Goal: Book appointment/travel/reservation

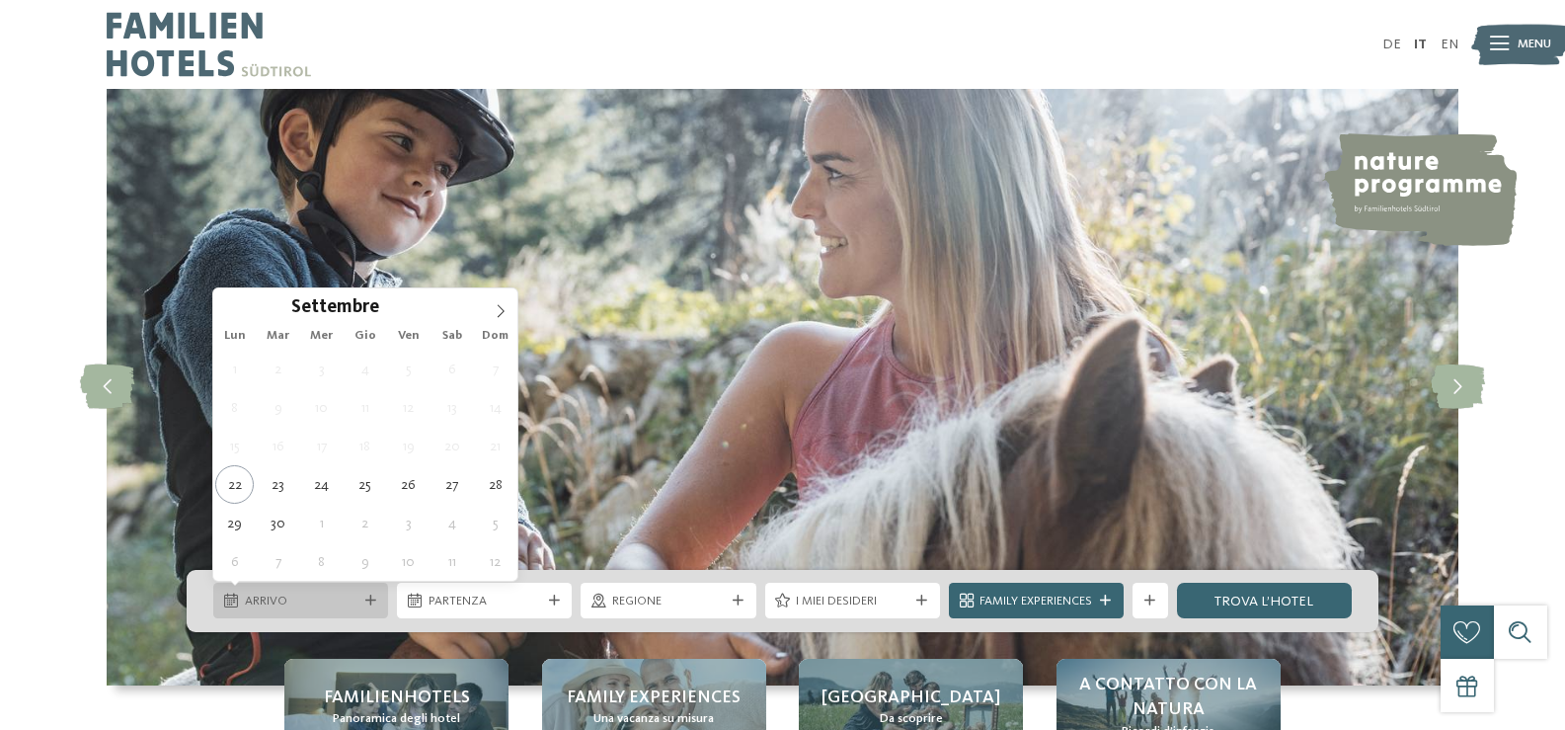
click at [324, 589] on div "Arrivo" at bounding box center [300, 601] width 175 height 36
click at [497, 314] on icon at bounding box center [501, 311] width 14 height 14
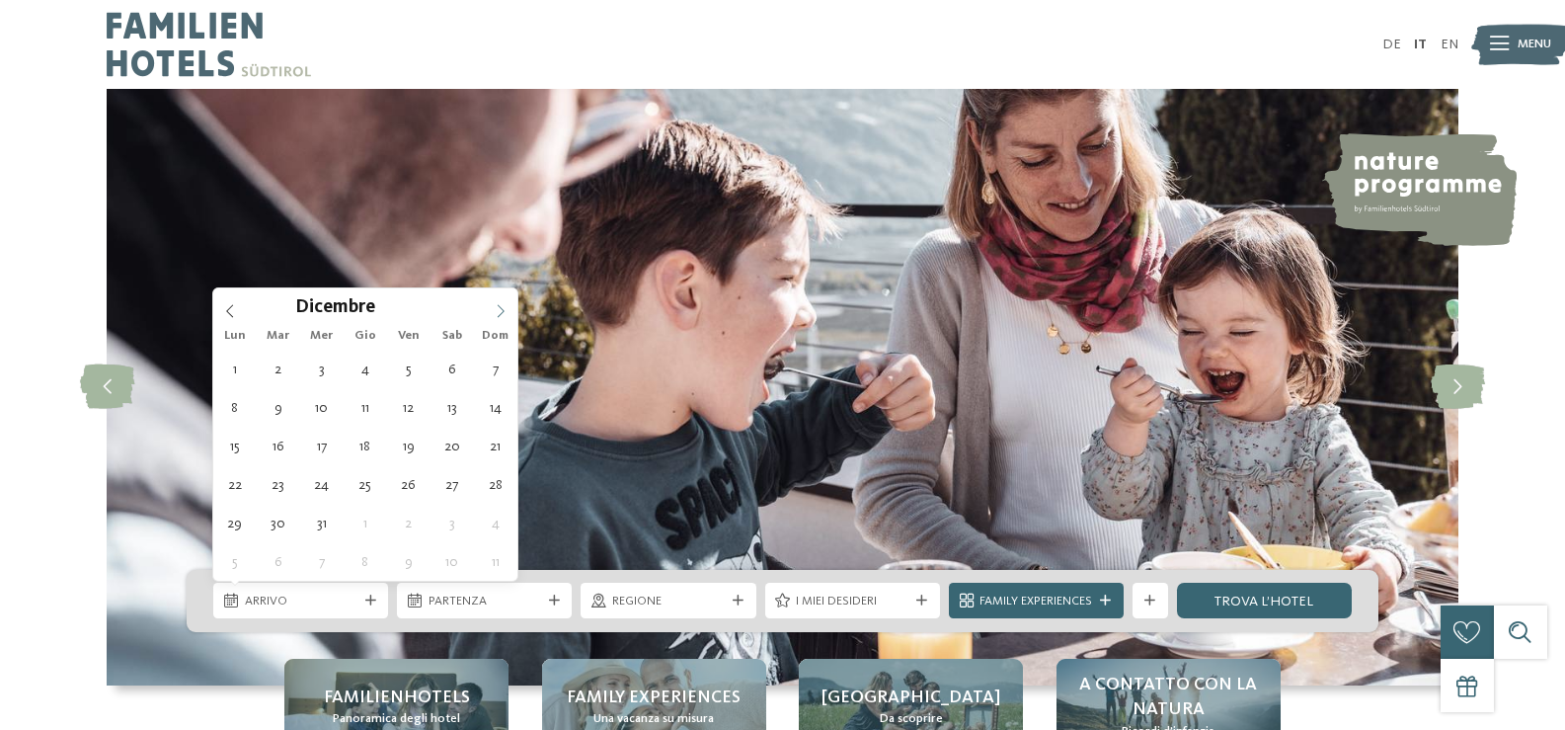
type input "****"
click at [497, 314] on icon at bounding box center [501, 311] width 14 height 14
type div "23.01.2026"
type input "****"
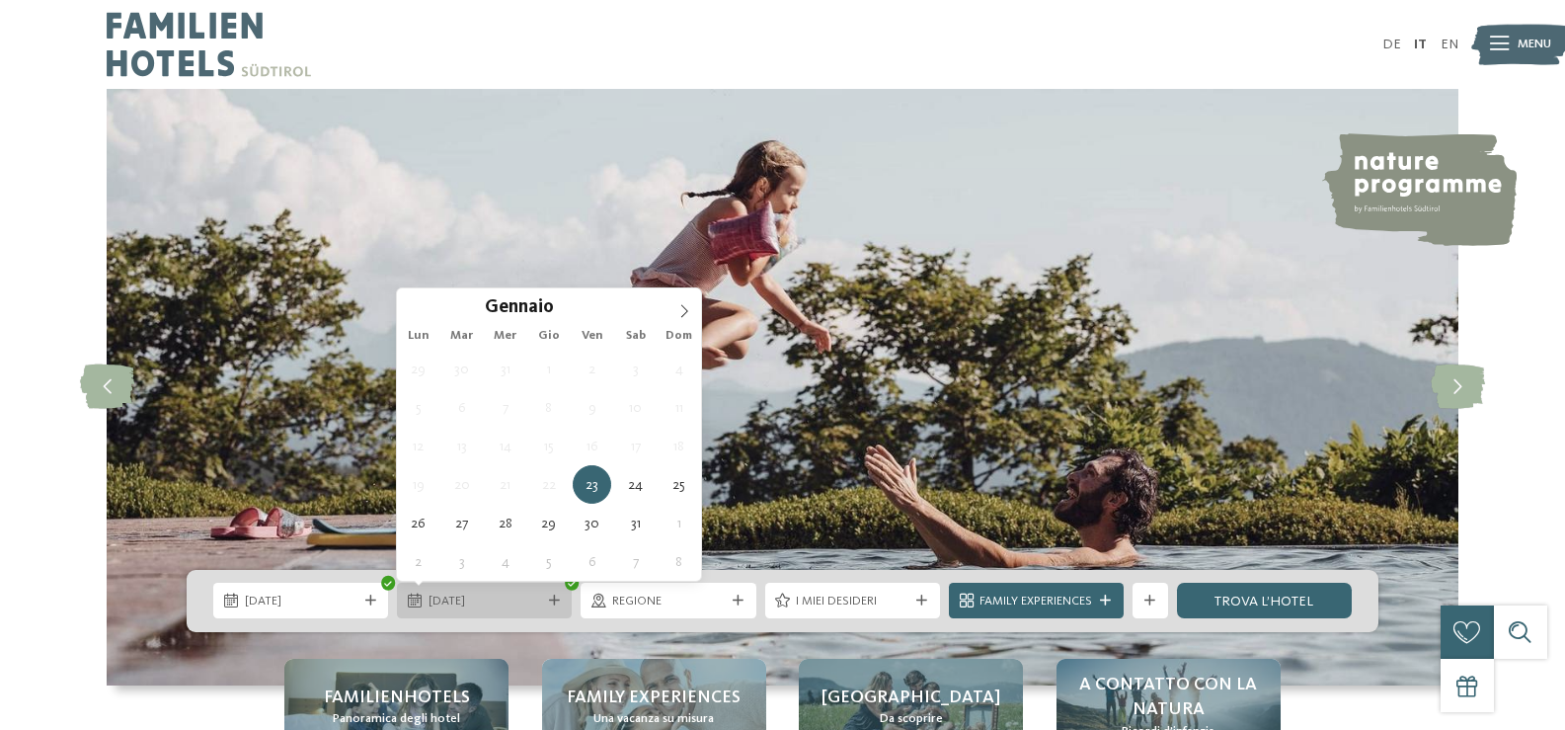
click at [525, 598] on span "23.01.2026" at bounding box center [485, 601] width 113 height 18
type div "26.01.2026"
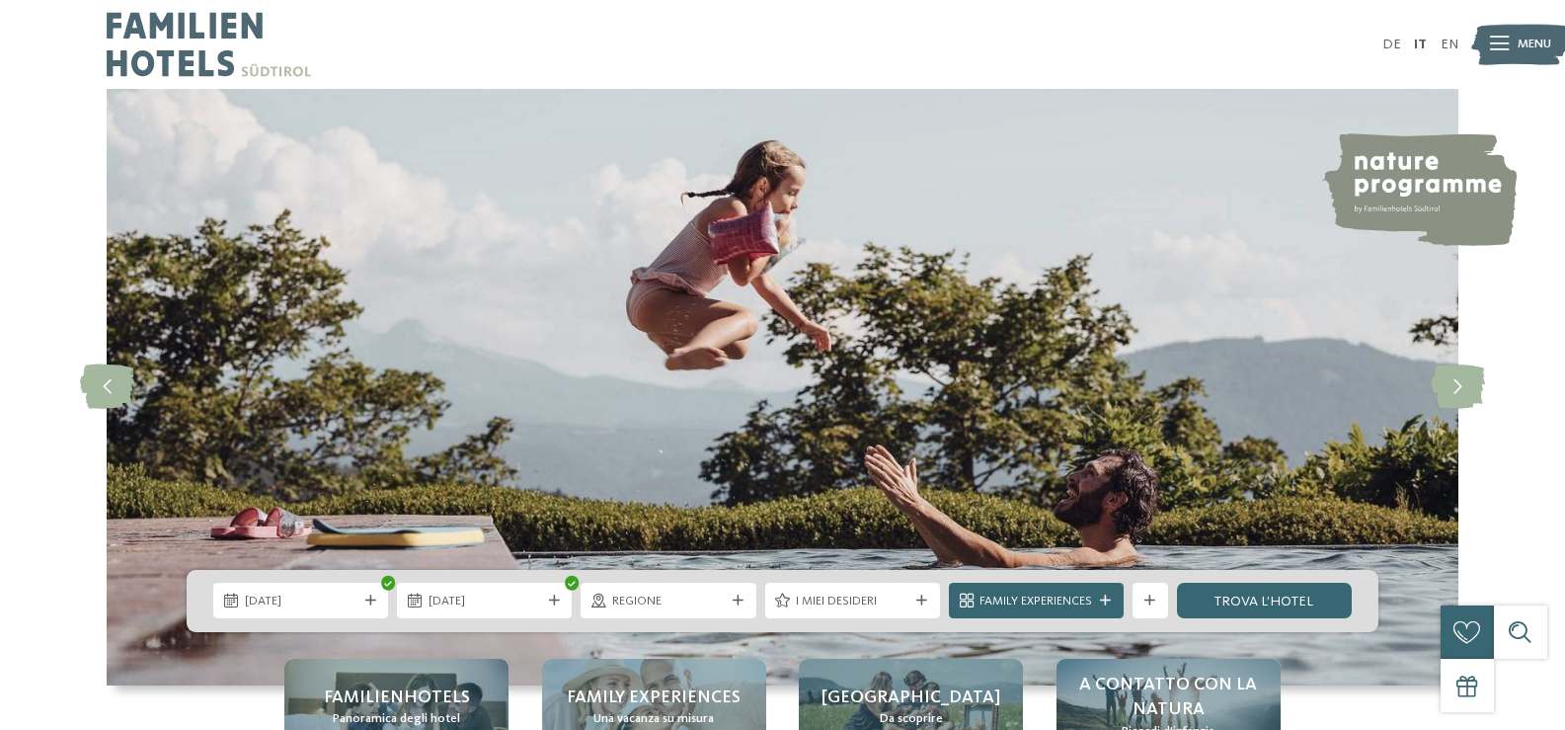
click at [705, 601] on span "Regione" at bounding box center [668, 601] width 113 height 18
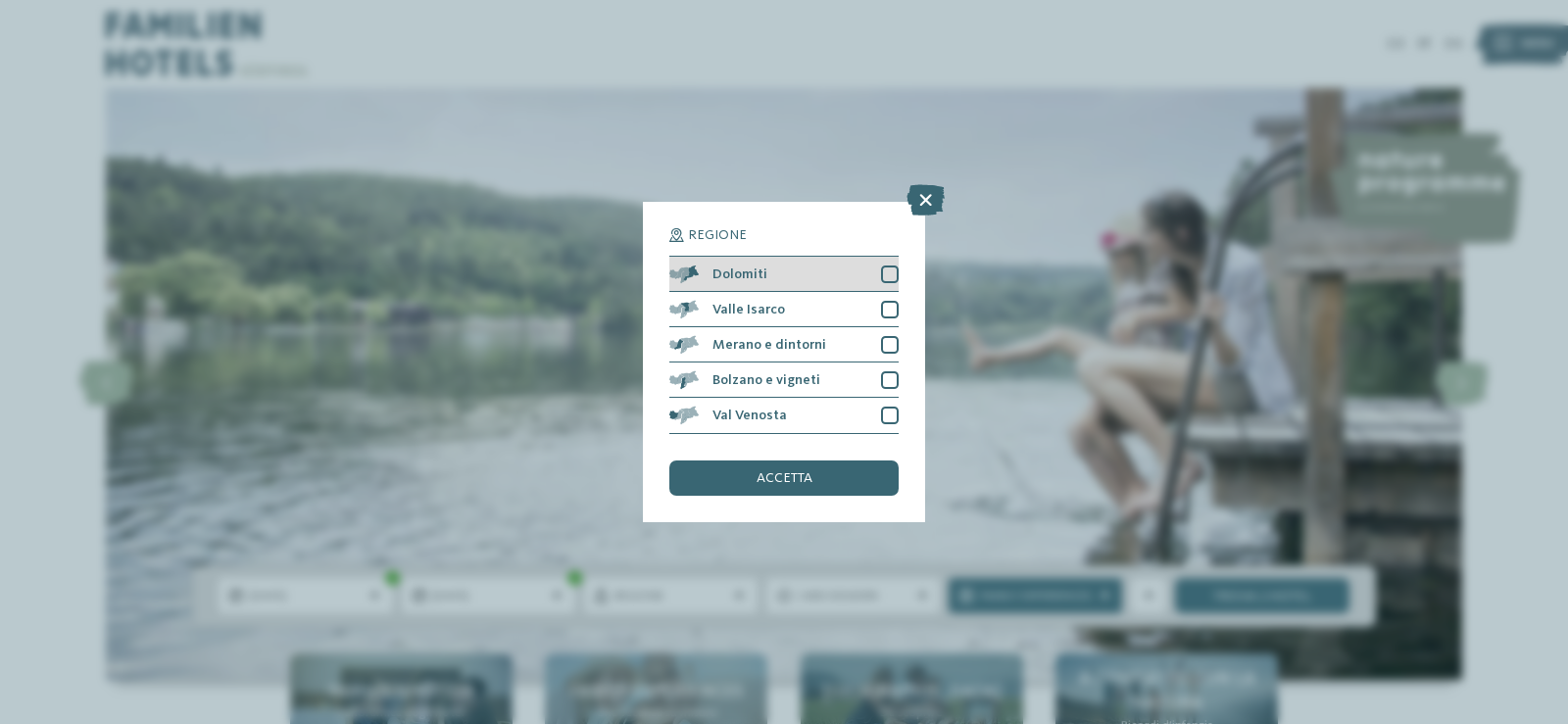
click at [785, 274] on div "Dolomiti" at bounding box center [783, 275] width 229 height 36
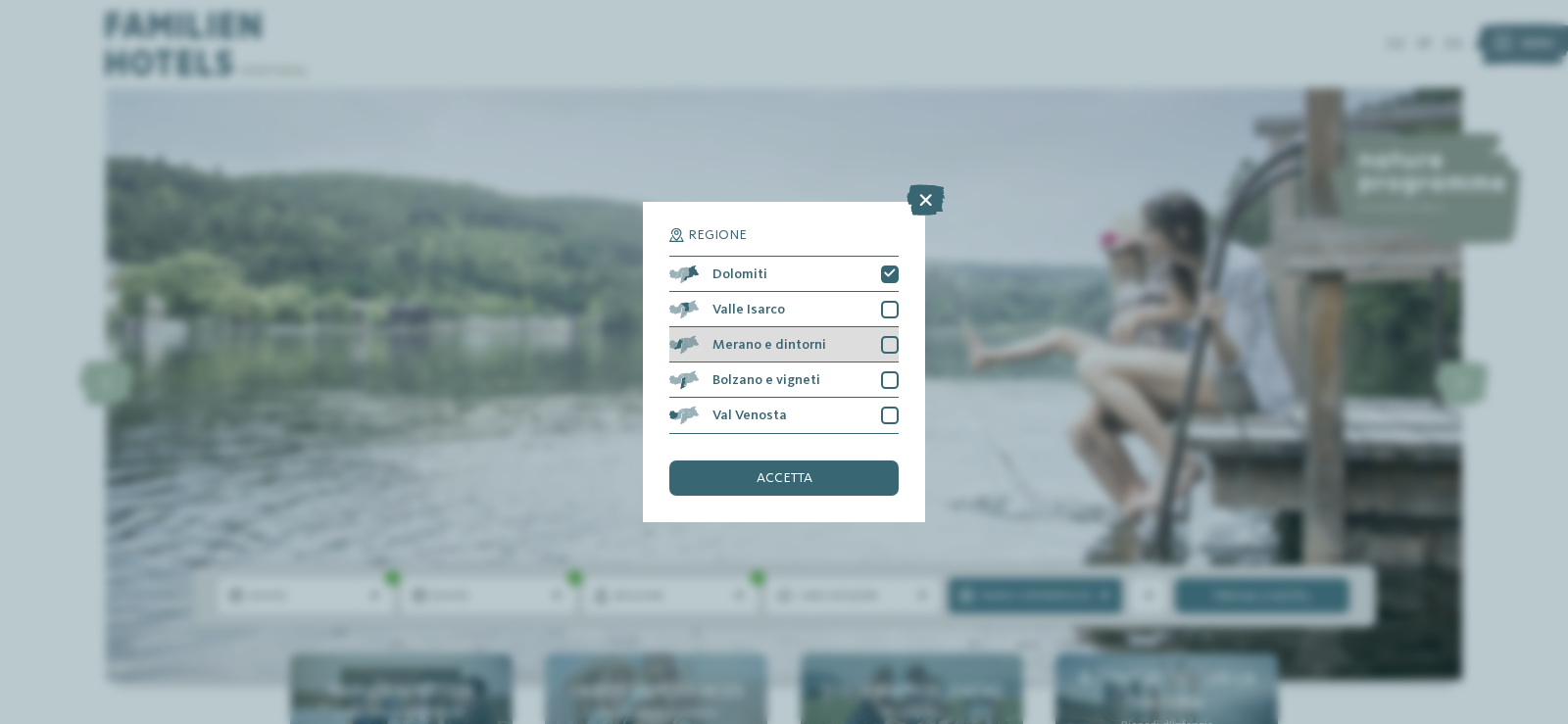
drag, startPoint x: 891, startPoint y: 336, endPoint x: 879, endPoint y: 356, distance: 23.3
click at [891, 337] on div at bounding box center [890, 345] width 18 height 18
click at [781, 478] on span "accetta" at bounding box center [784, 478] width 56 height 14
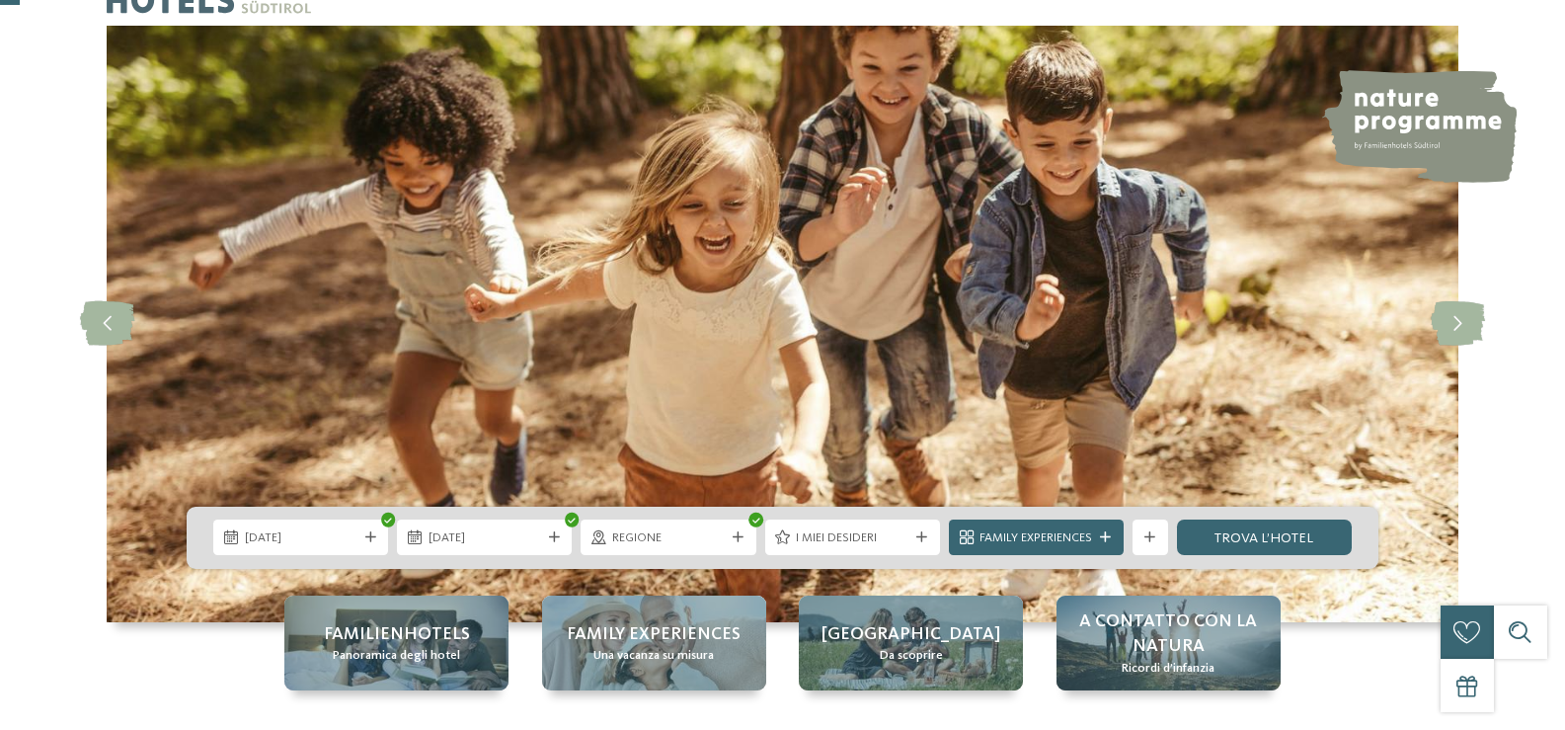
scroll to position [99, 0]
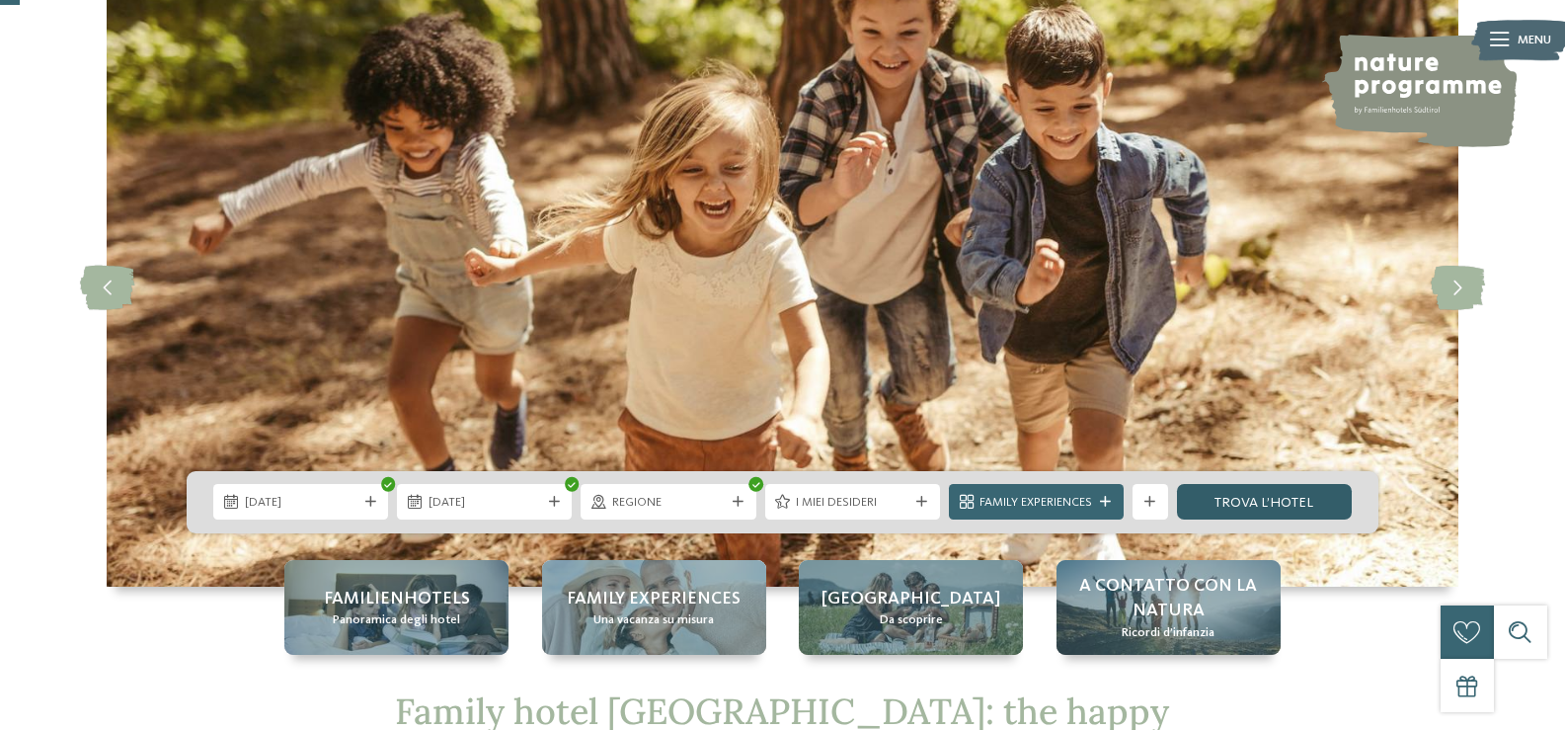
click at [1259, 512] on link "trova l’hotel" at bounding box center [1264, 502] width 175 height 36
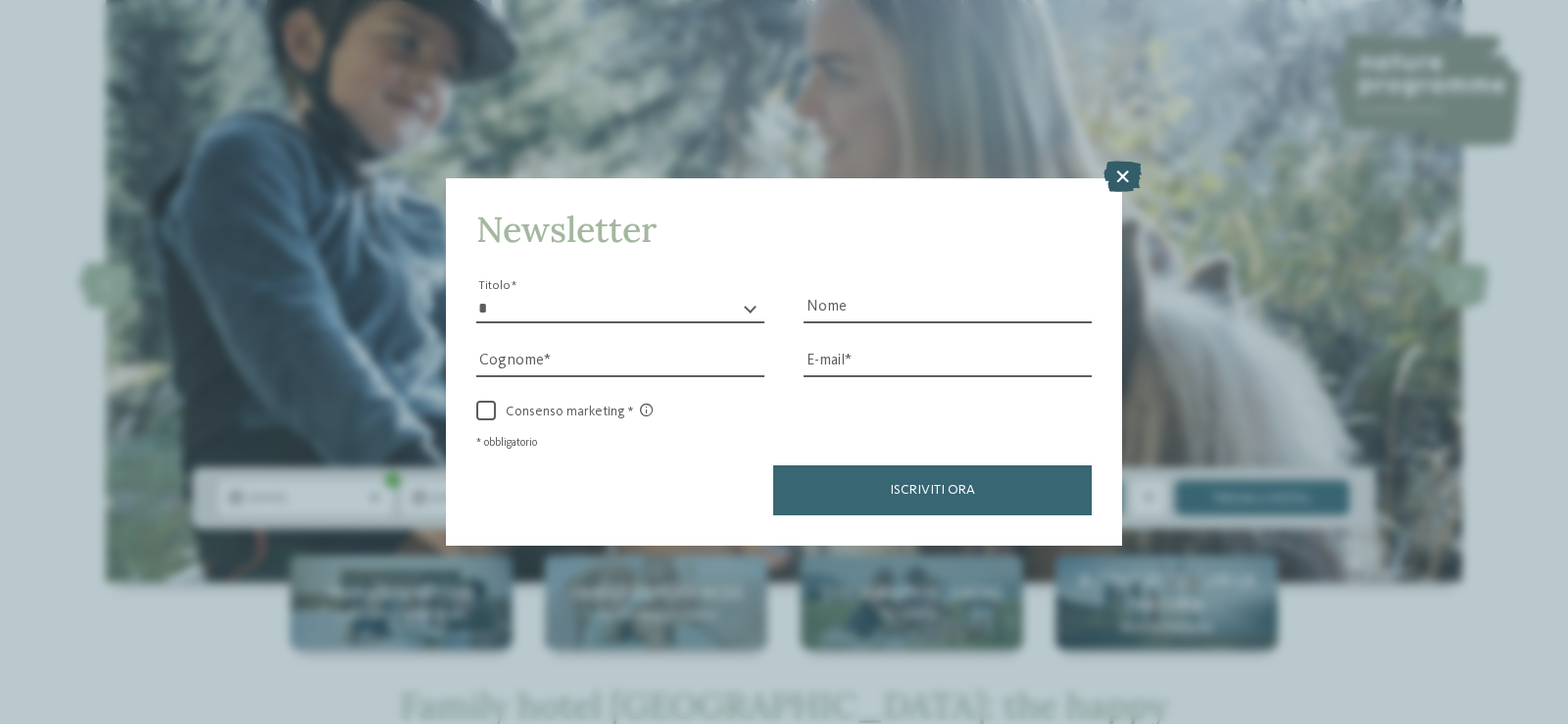
click at [1114, 183] on icon at bounding box center [1122, 177] width 39 height 32
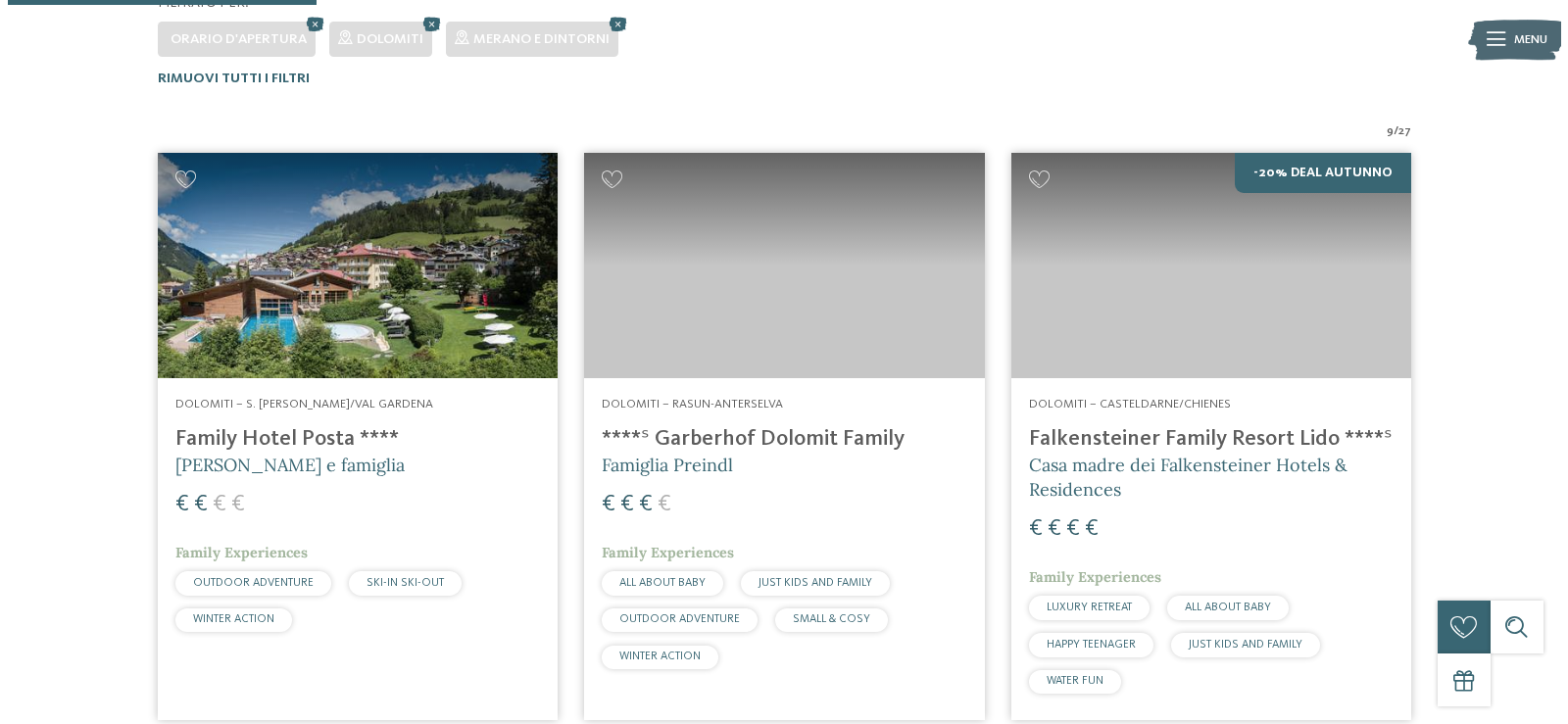
scroll to position [559, 0]
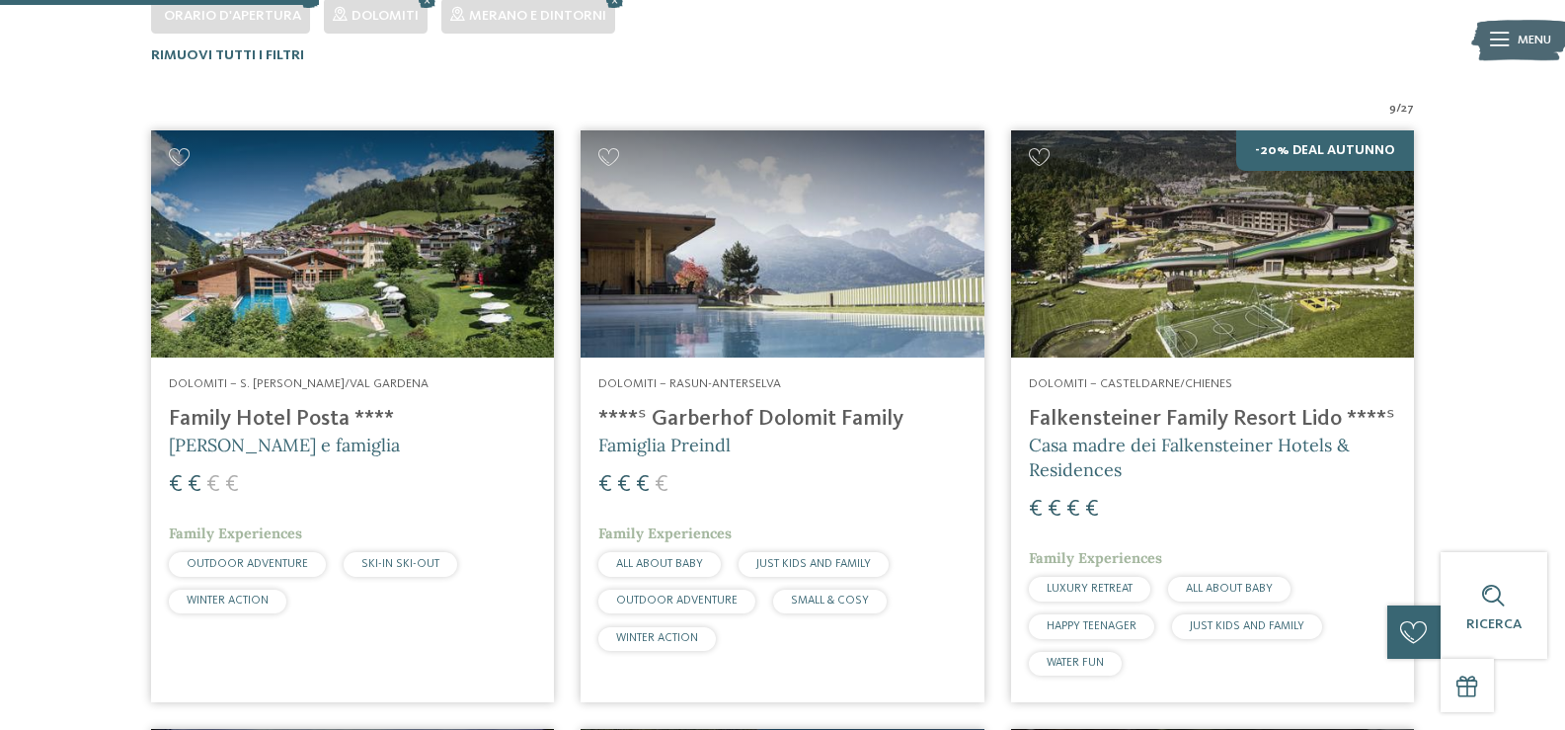
click at [759, 248] on img at bounding box center [782, 243] width 403 height 227
click at [273, 299] on img at bounding box center [352, 243] width 403 height 227
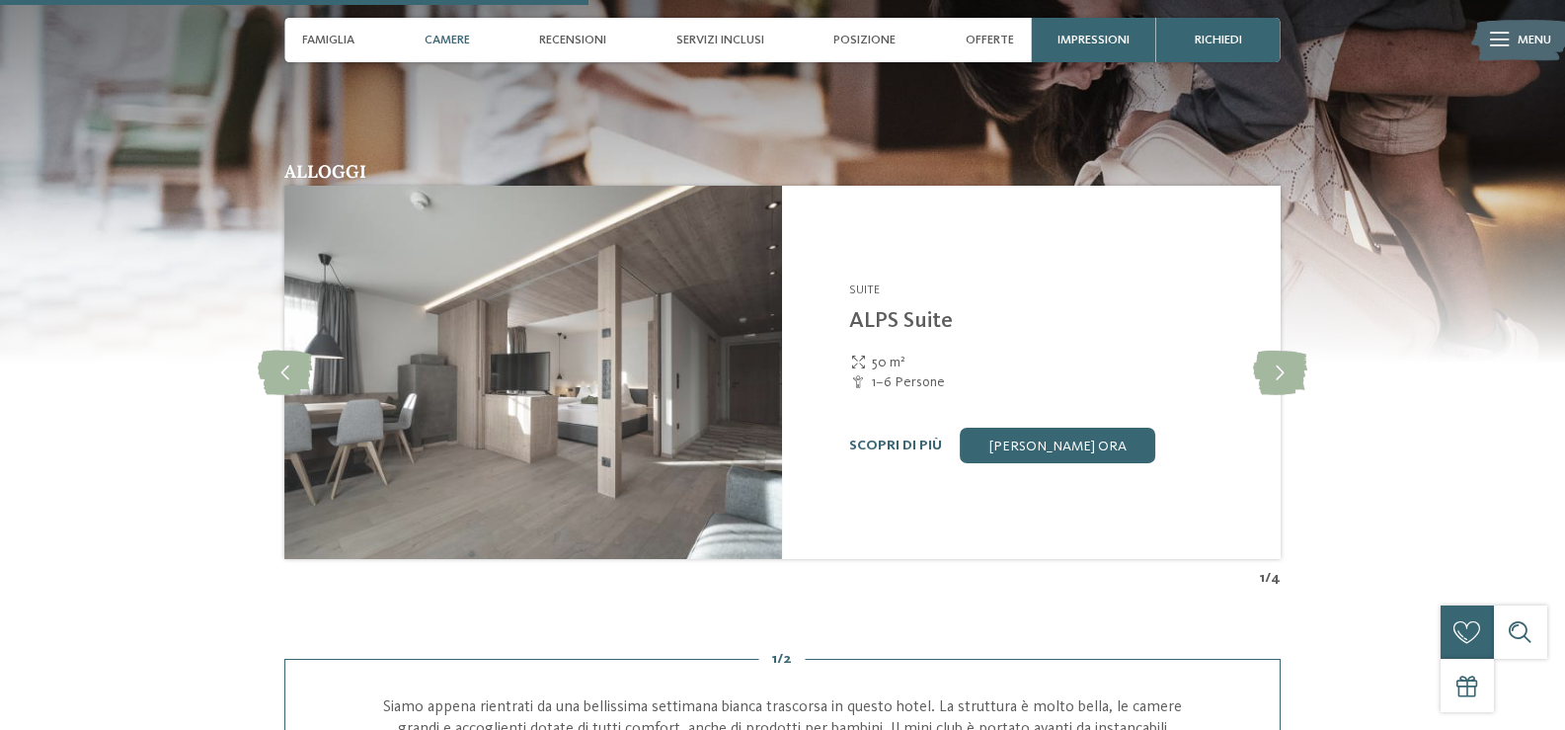
scroll to position [2666, 0]
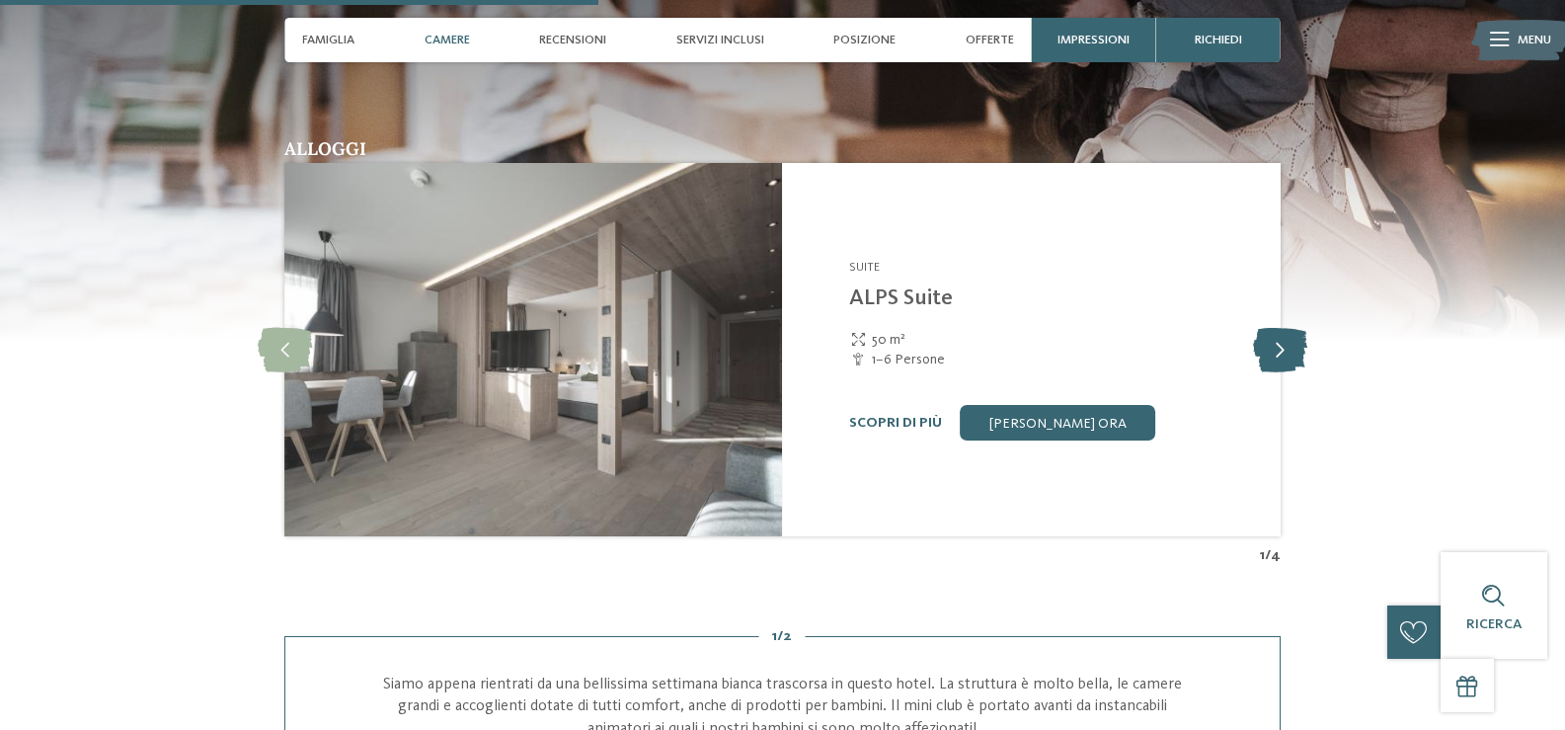
click at [1283, 328] on icon at bounding box center [1280, 350] width 54 height 44
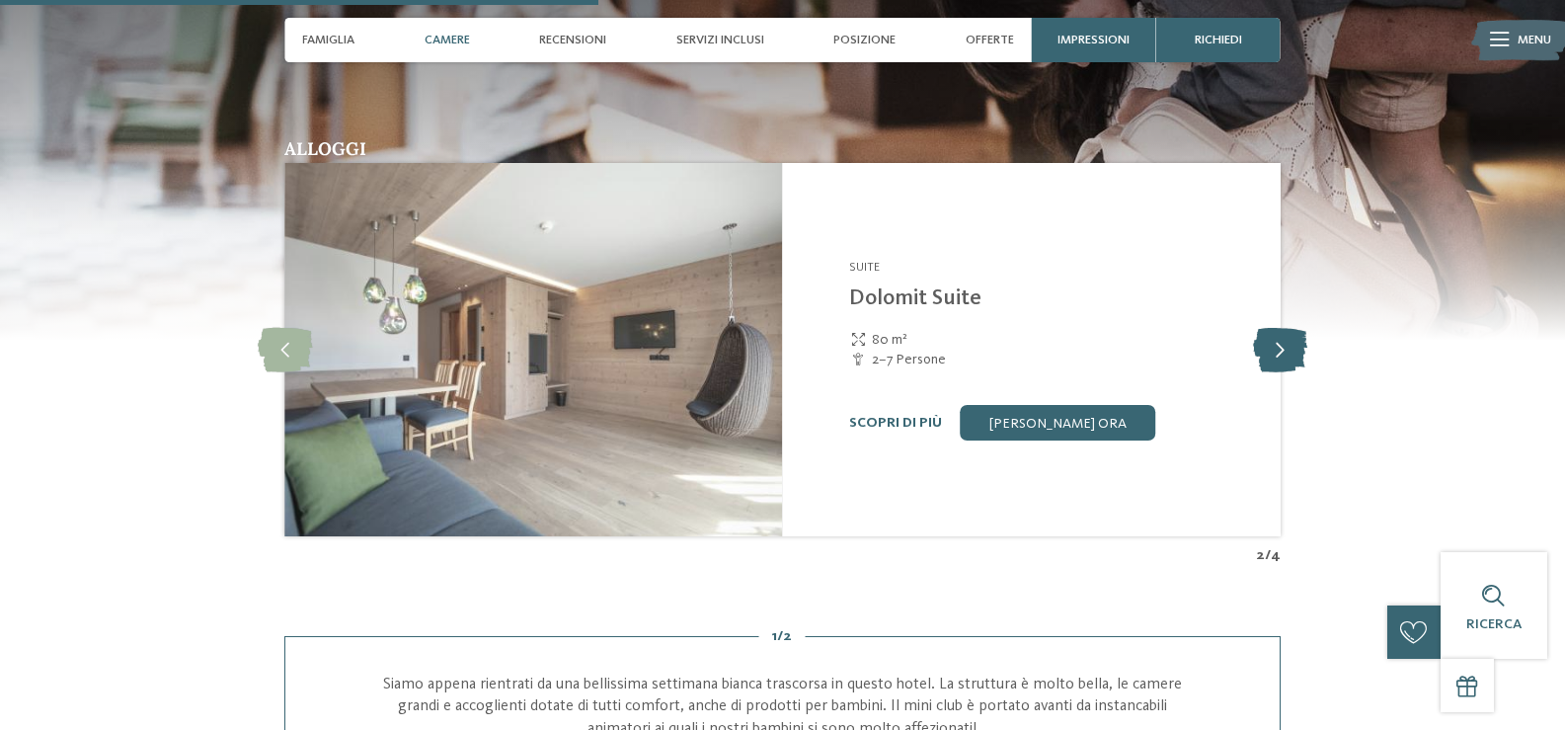
click at [1283, 328] on icon at bounding box center [1280, 350] width 54 height 44
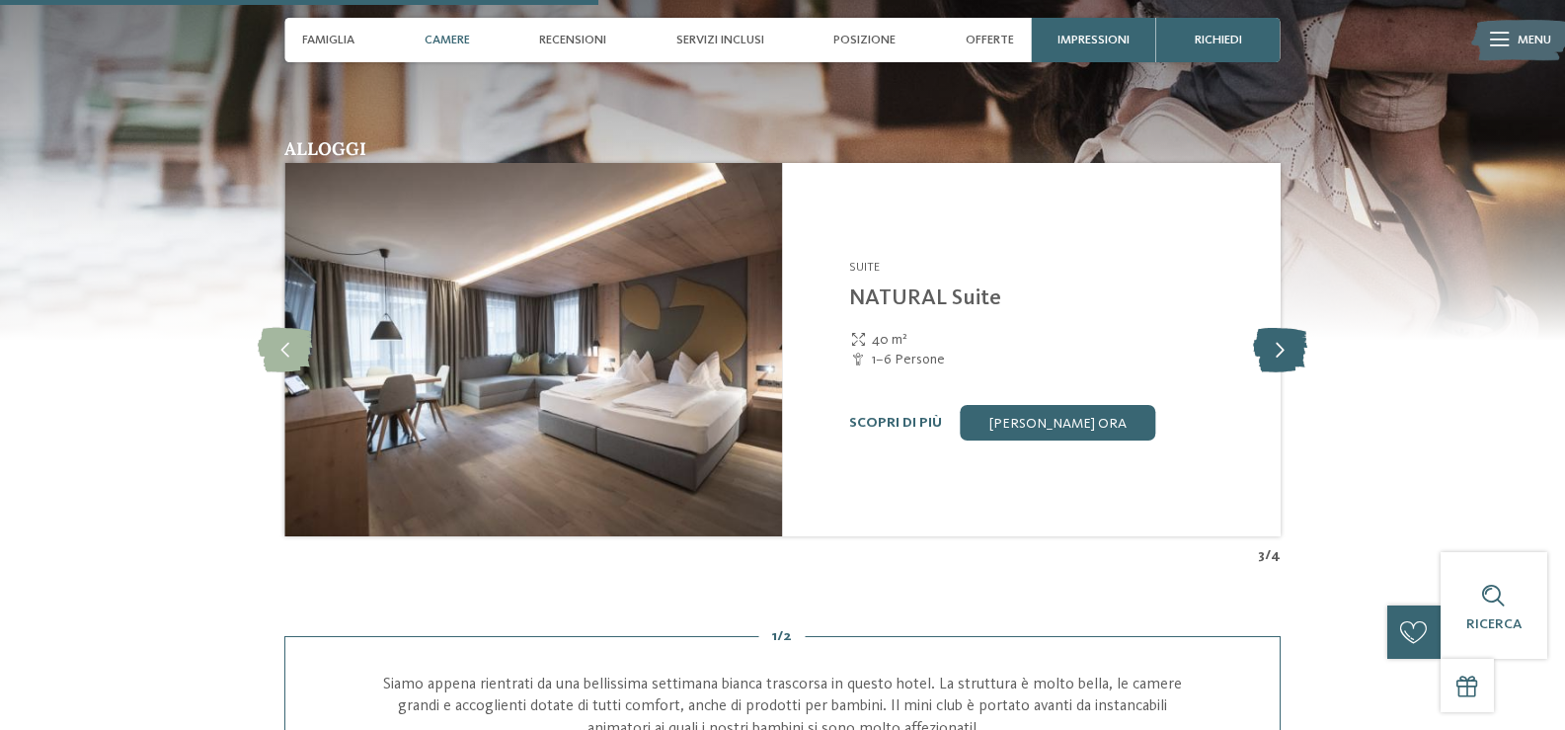
click at [1283, 328] on icon at bounding box center [1280, 350] width 54 height 44
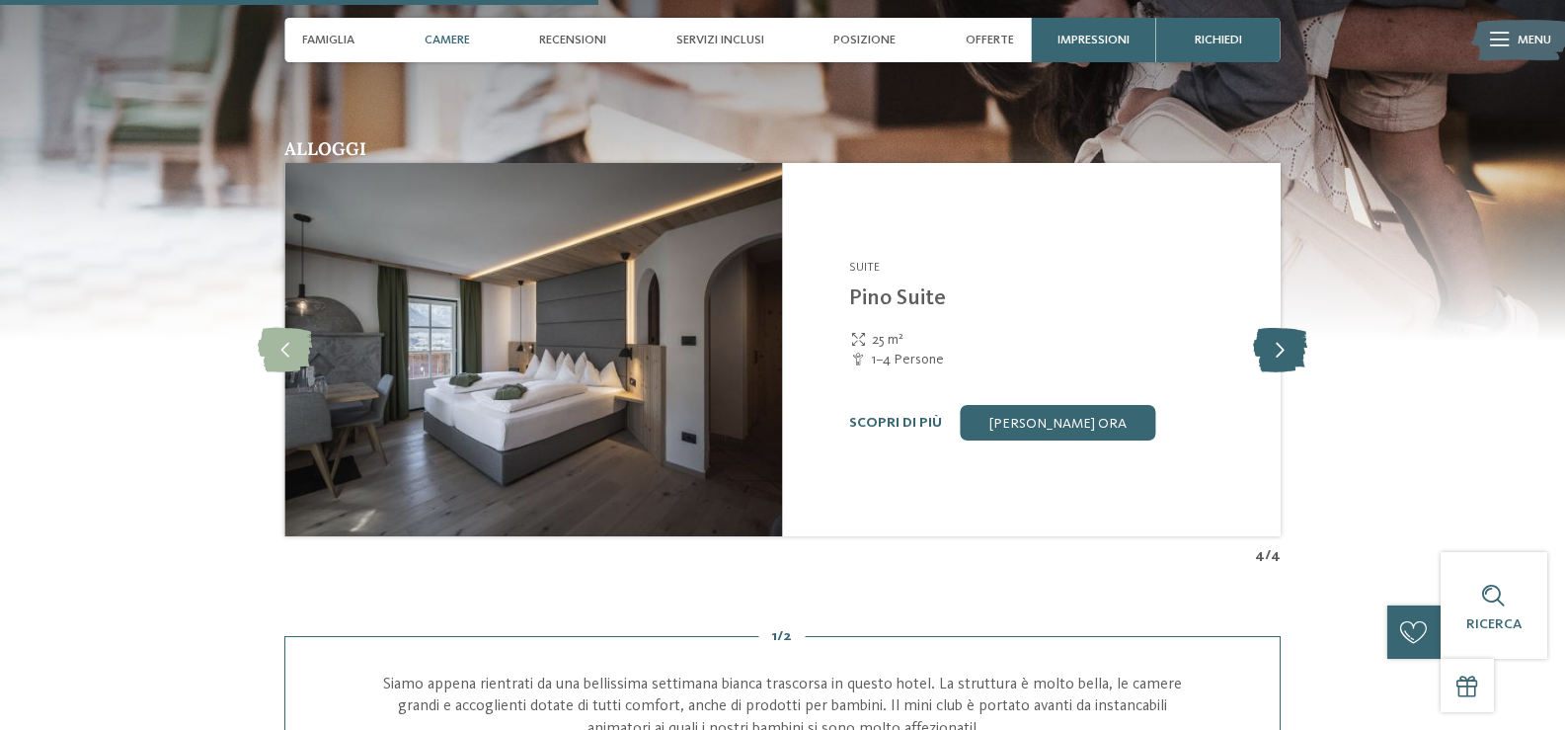
click at [1283, 328] on icon at bounding box center [1280, 350] width 54 height 44
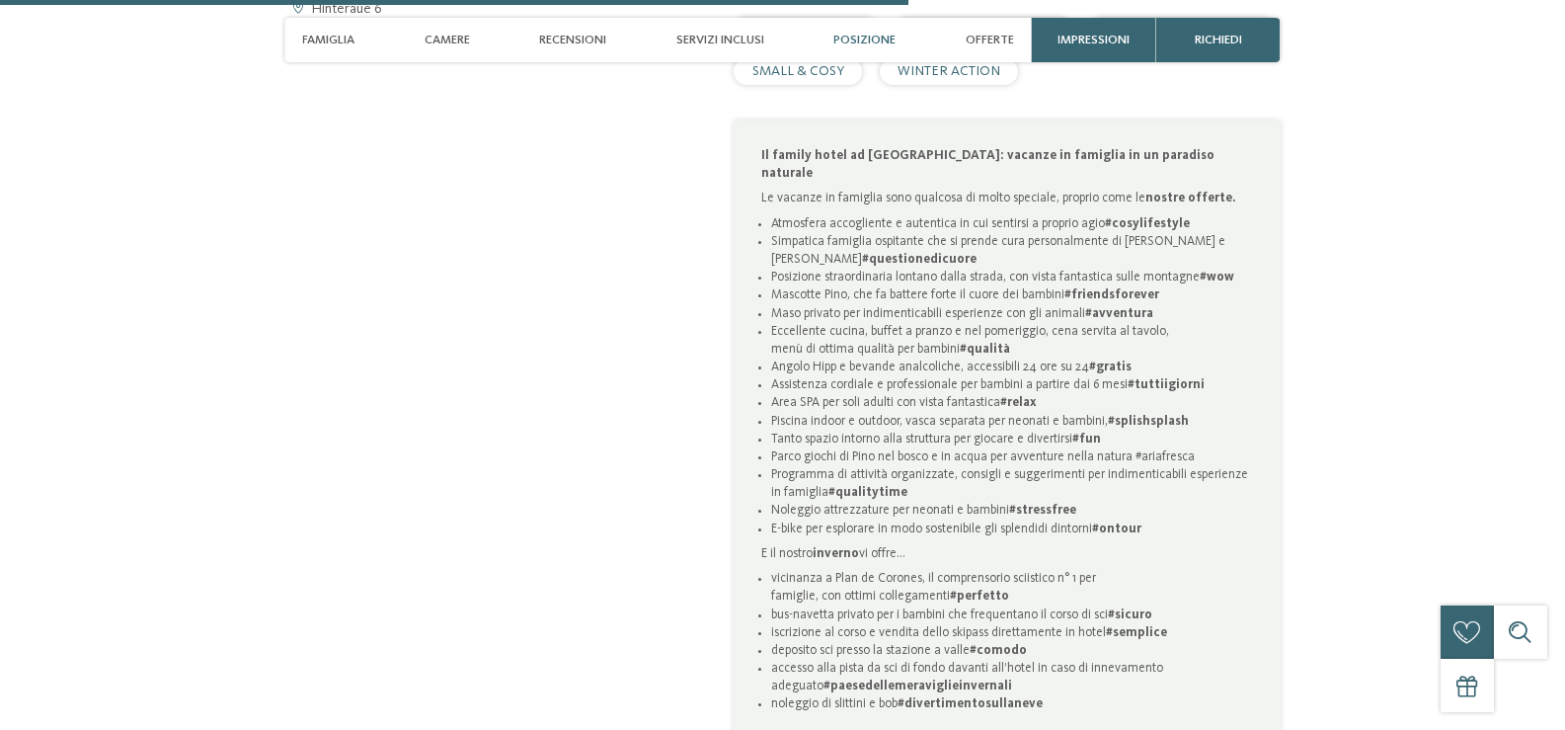
scroll to position [4049, 0]
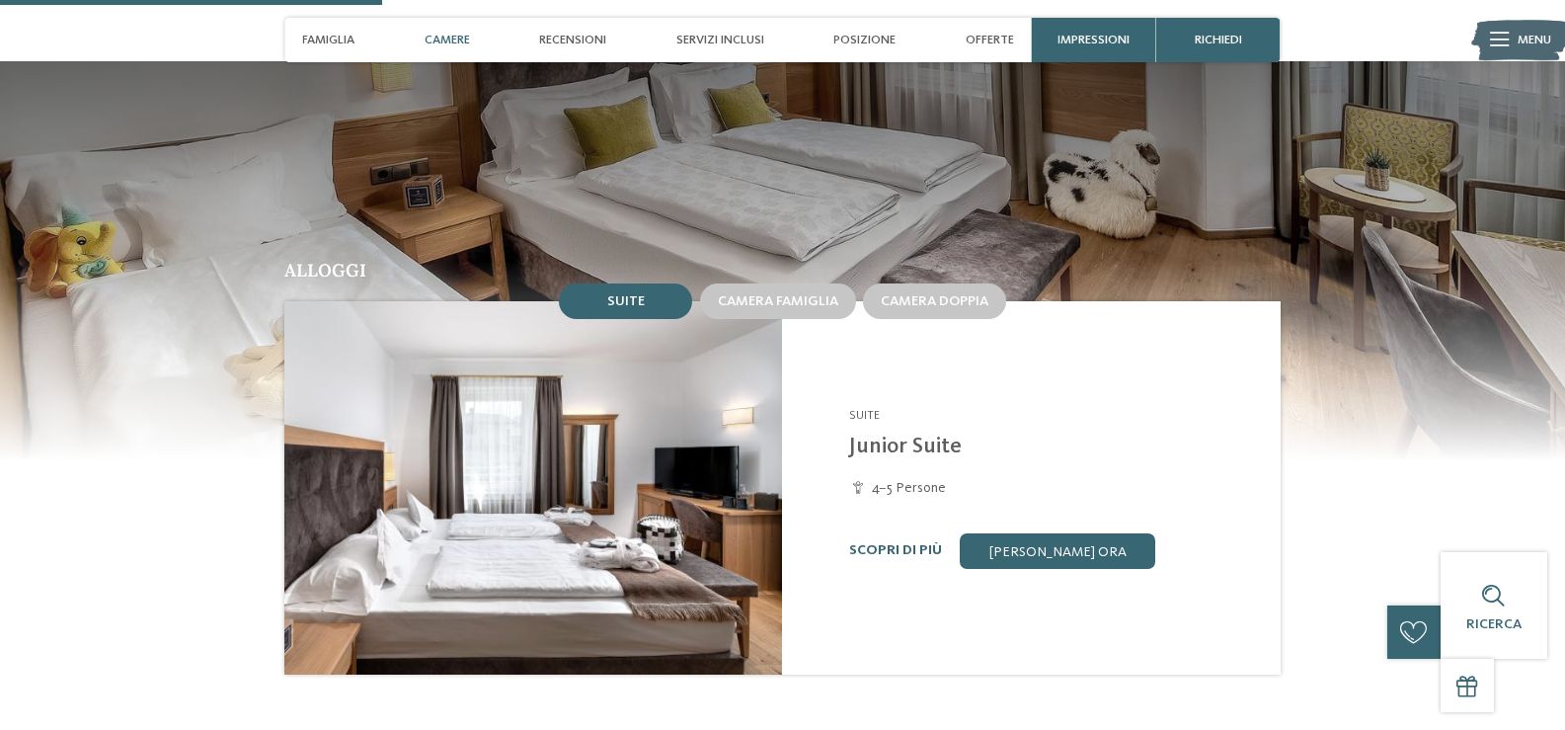
scroll to position [1580, 0]
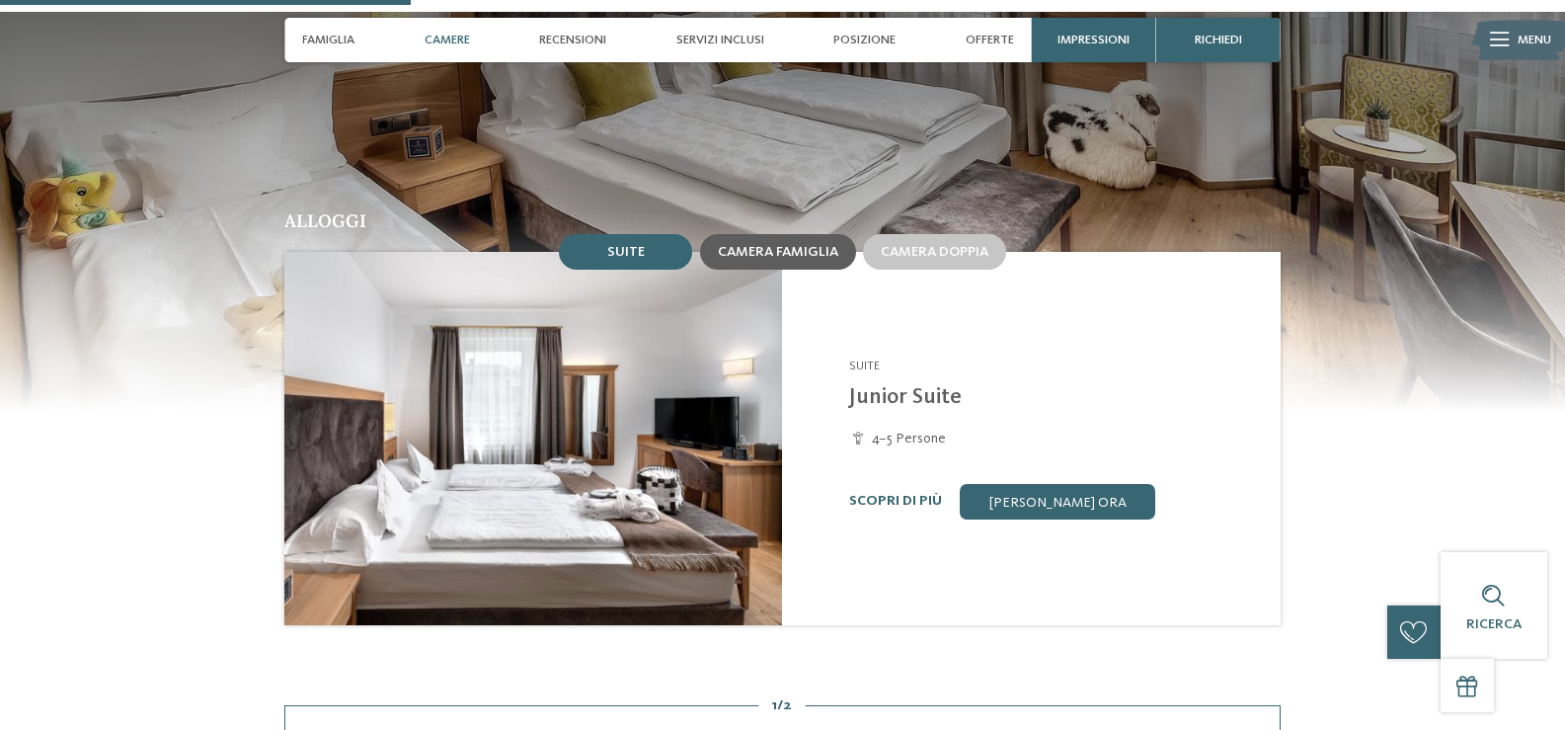
click at [728, 234] on div "Camera famiglia" at bounding box center [778, 252] width 156 height 36
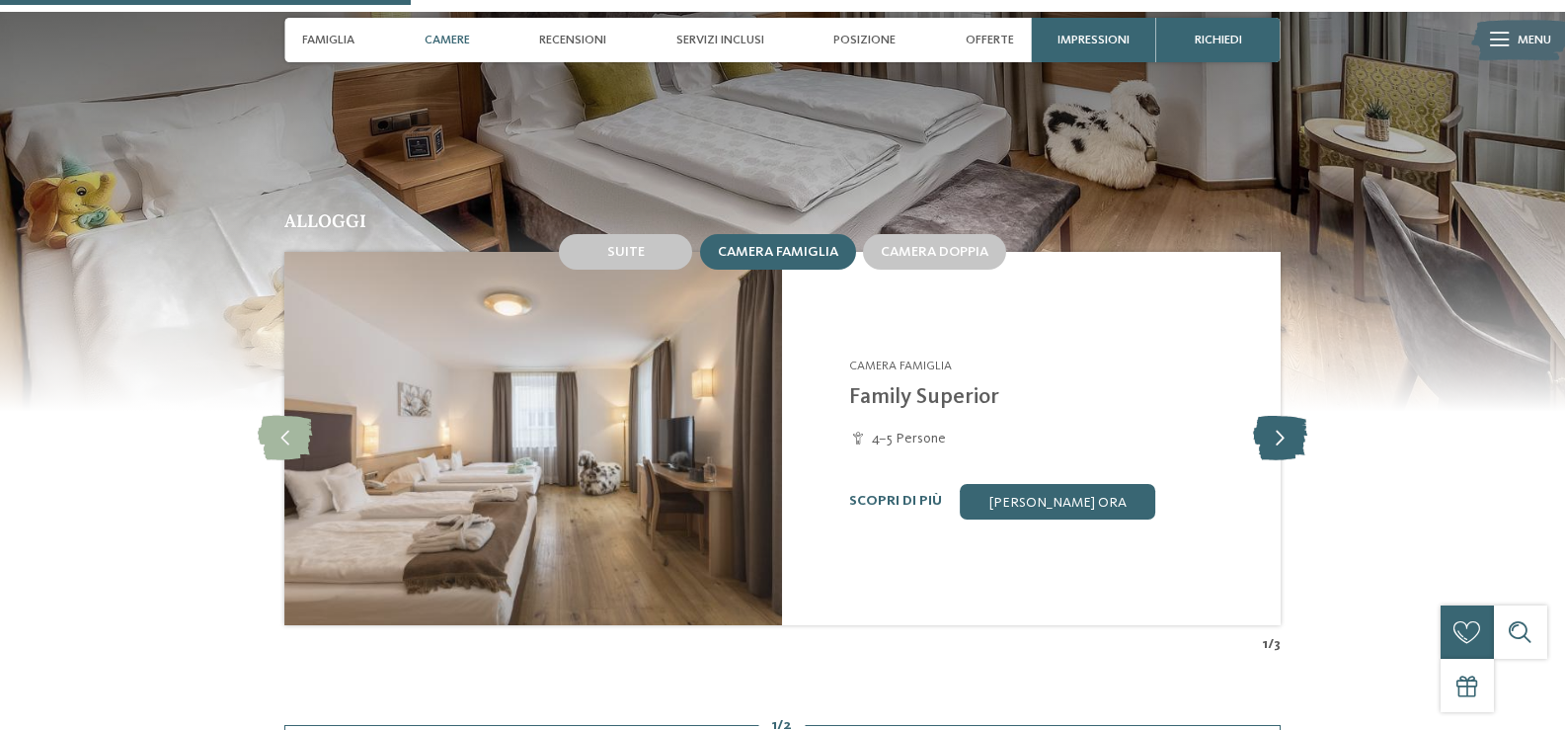
click at [1294, 416] on icon at bounding box center [1280, 438] width 54 height 44
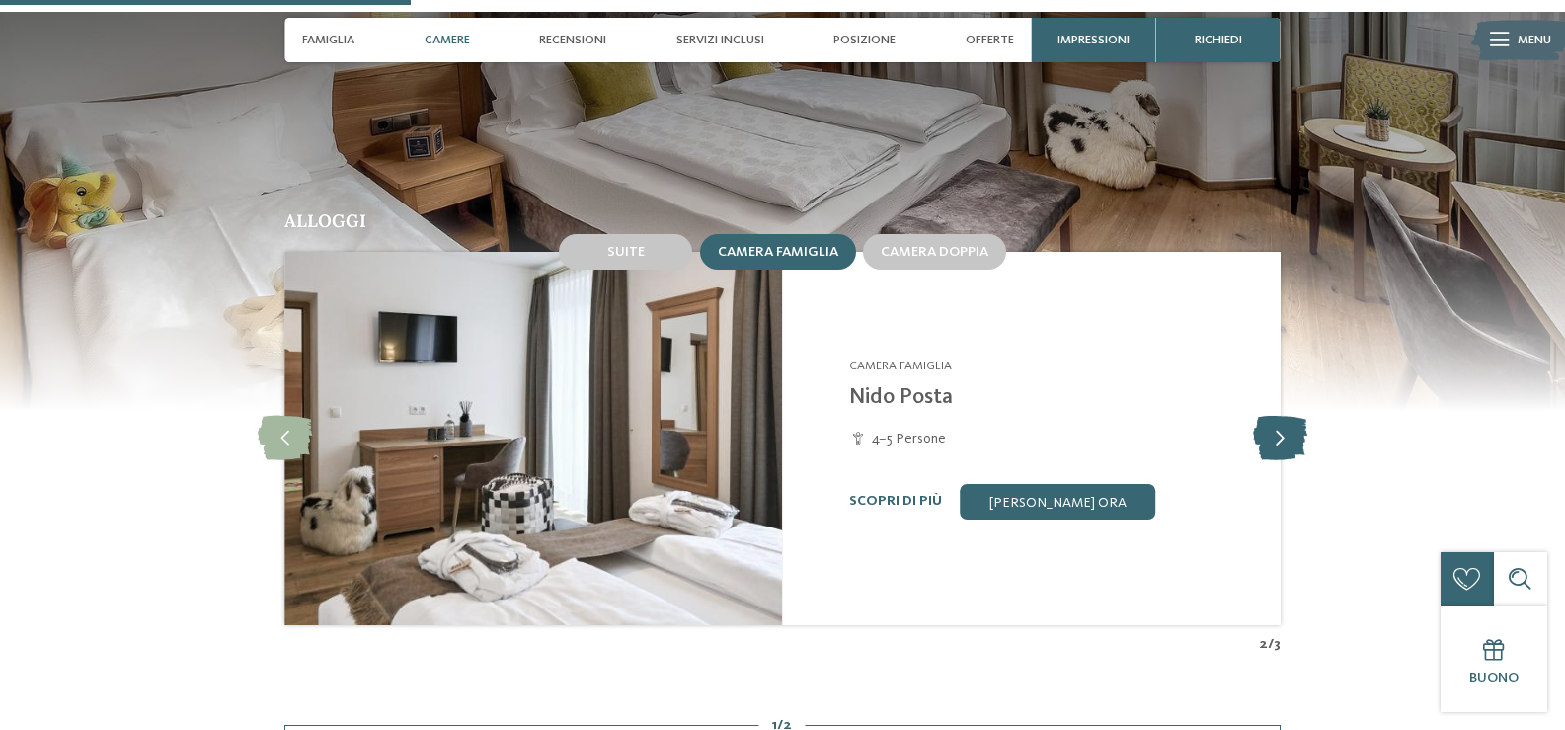
click at [1287, 416] on icon at bounding box center [1280, 438] width 54 height 44
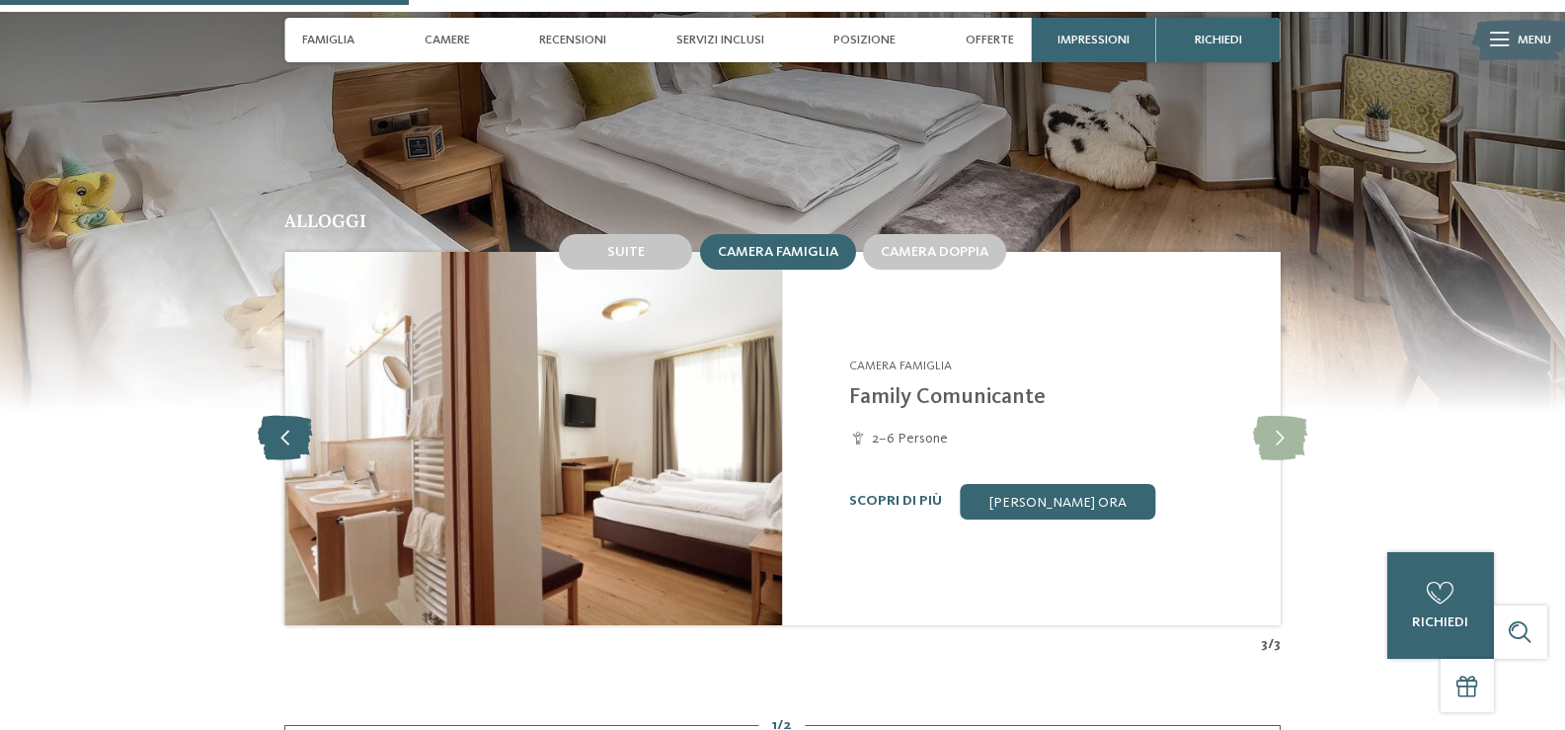
click at [283, 420] on icon at bounding box center [285, 438] width 54 height 44
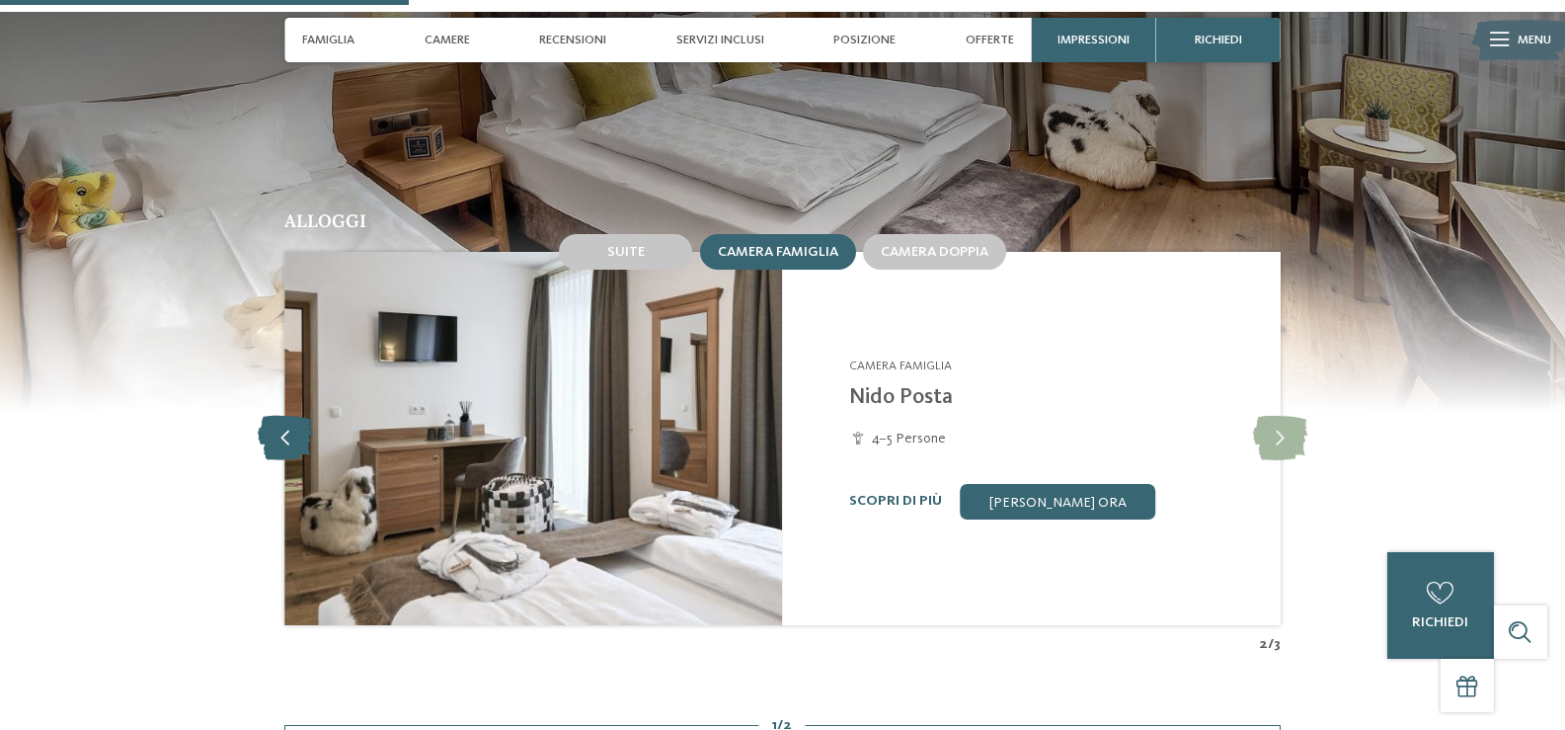
click at [282, 420] on icon at bounding box center [285, 438] width 54 height 44
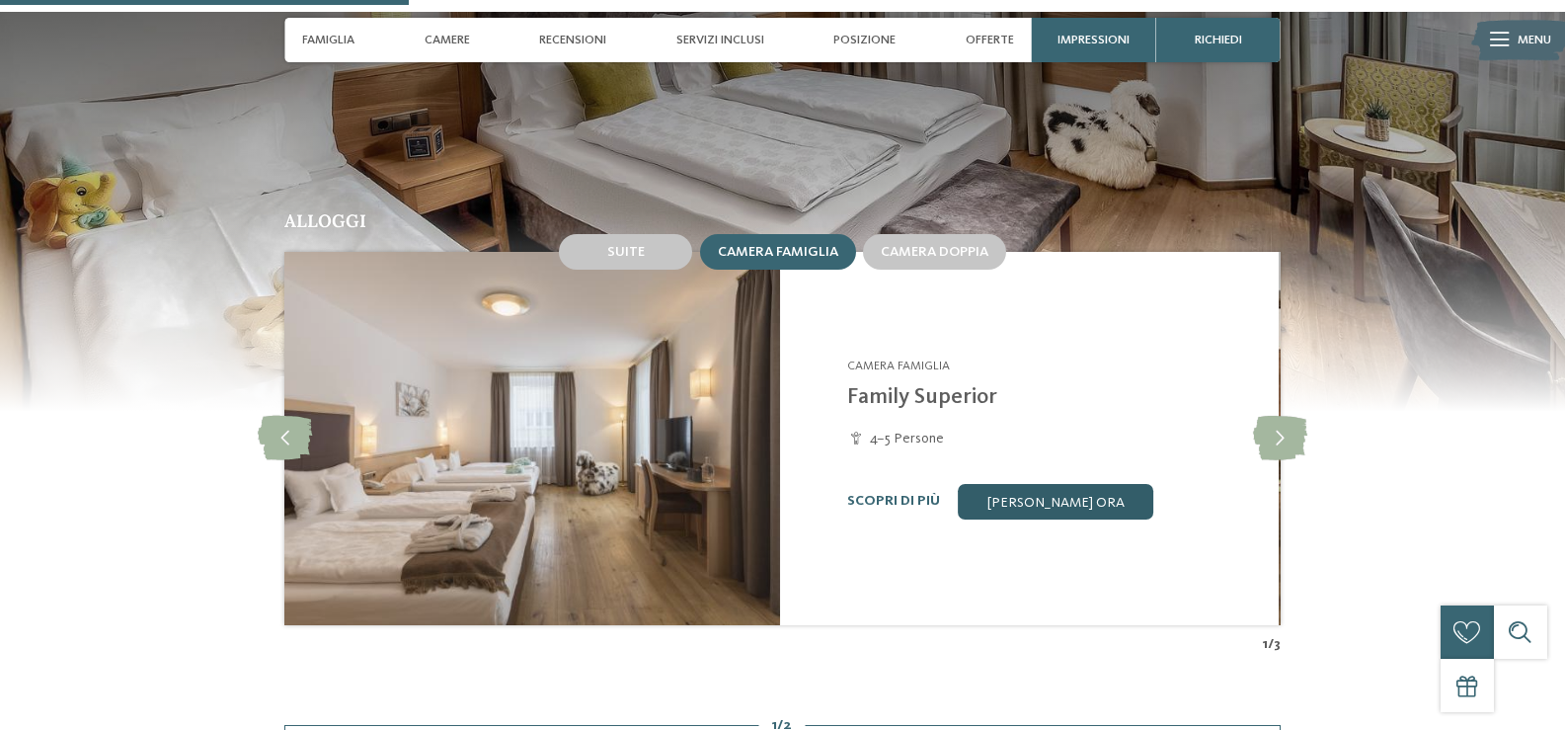
click at [1033, 484] on link "[PERSON_NAME] ora" at bounding box center [1056, 502] width 196 height 36
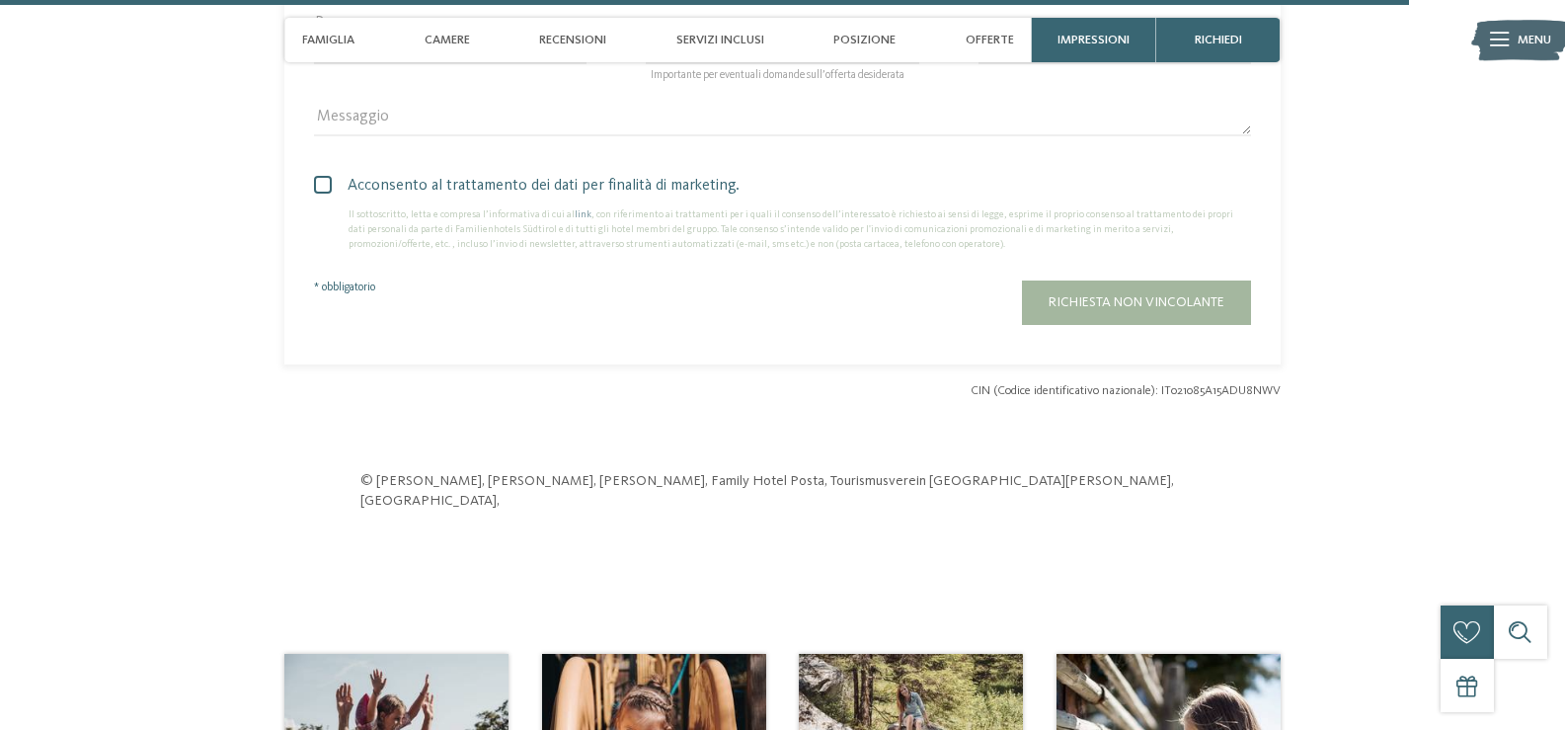
scroll to position [5852, 0]
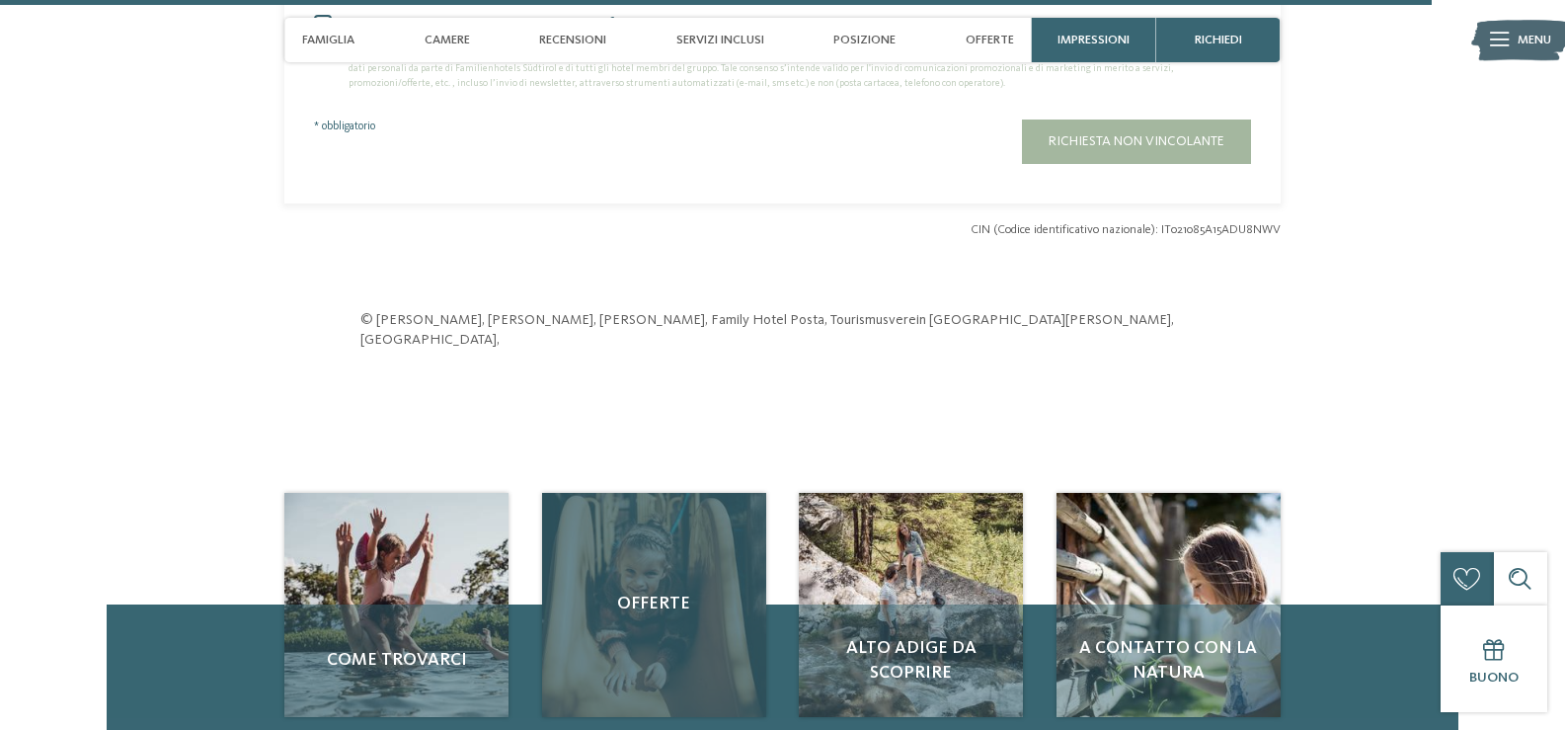
click at [680, 596] on div "Offerte" at bounding box center [654, 605] width 224 height 224
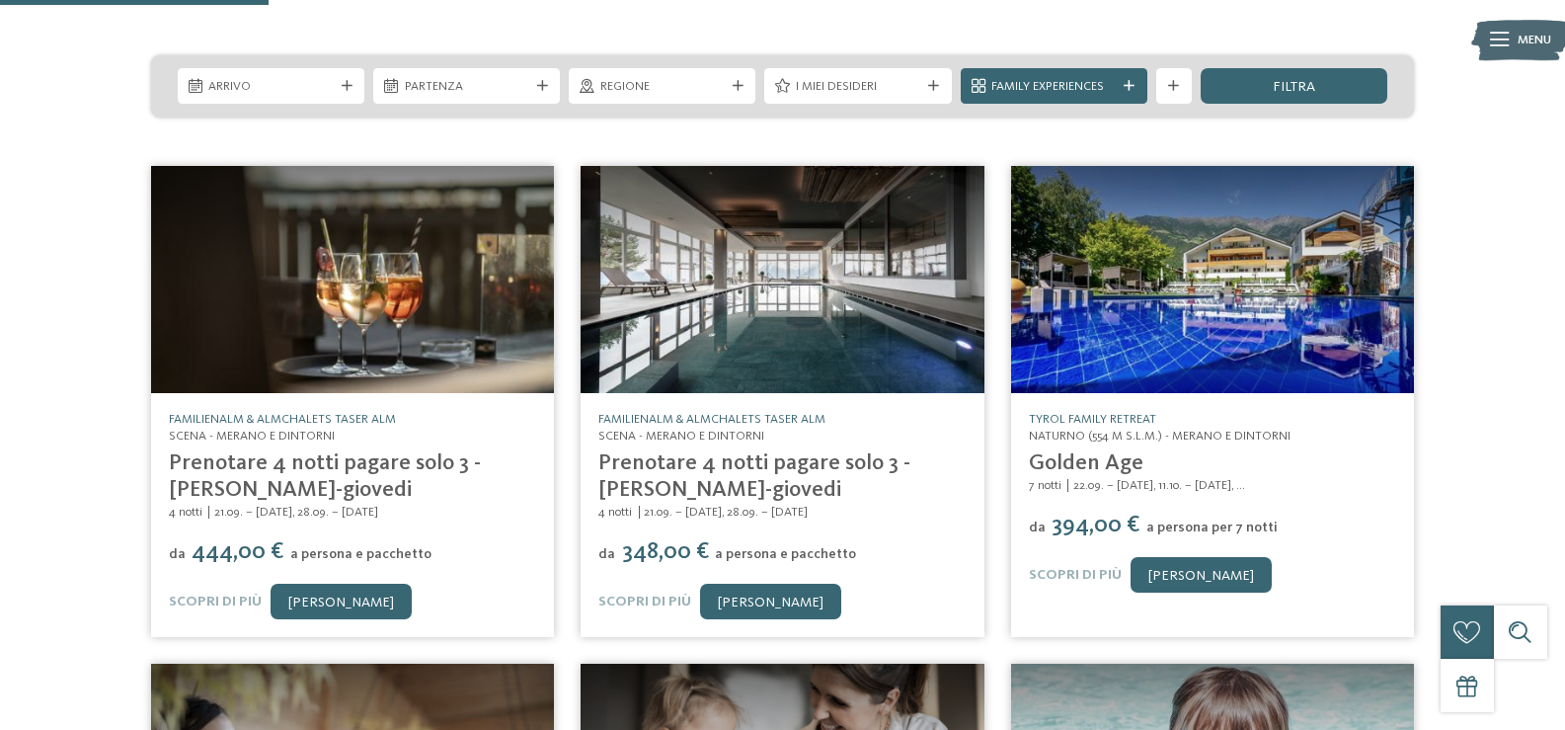
scroll to position [296, 0]
